Goal: Use online tool/utility: Utilize a website feature to perform a specific function

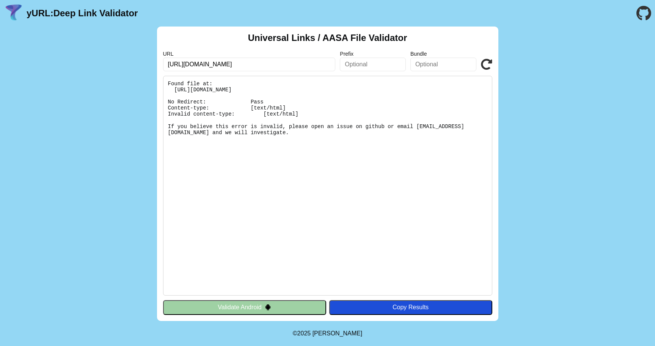
drag, startPoint x: 0, startPoint y: 0, endPoint x: 187, endPoint y: 64, distance: 197.4
click at [187, 64] on input "[URL][DOMAIN_NAME]" at bounding box center [249, 65] width 173 height 14
type input "[URL][DOMAIN_NAME]"
click at [485, 64] on icon at bounding box center [486, 64] width 11 height 11
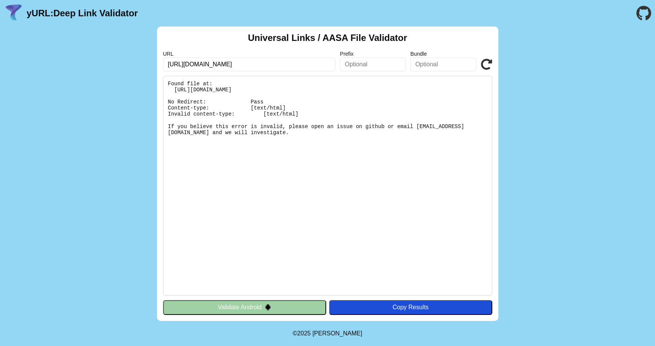
click at [485, 64] on icon at bounding box center [486, 64] width 11 height 11
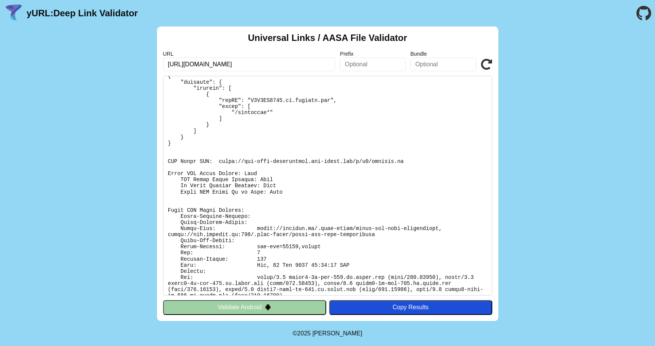
scroll to position [64, 0]
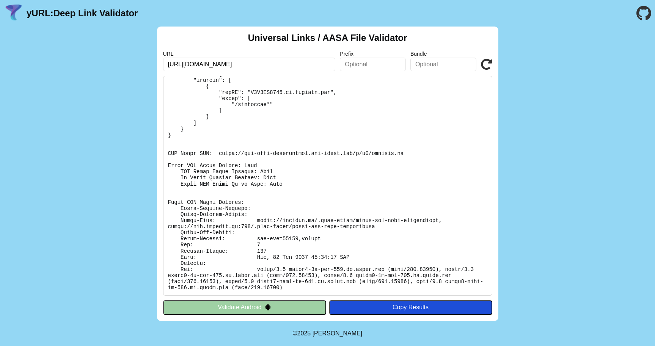
click at [244, 309] on button "Validate Android" at bounding box center [244, 307] width 163 height 14
